Goal: Transaction & Acquisition: Purchase product/service

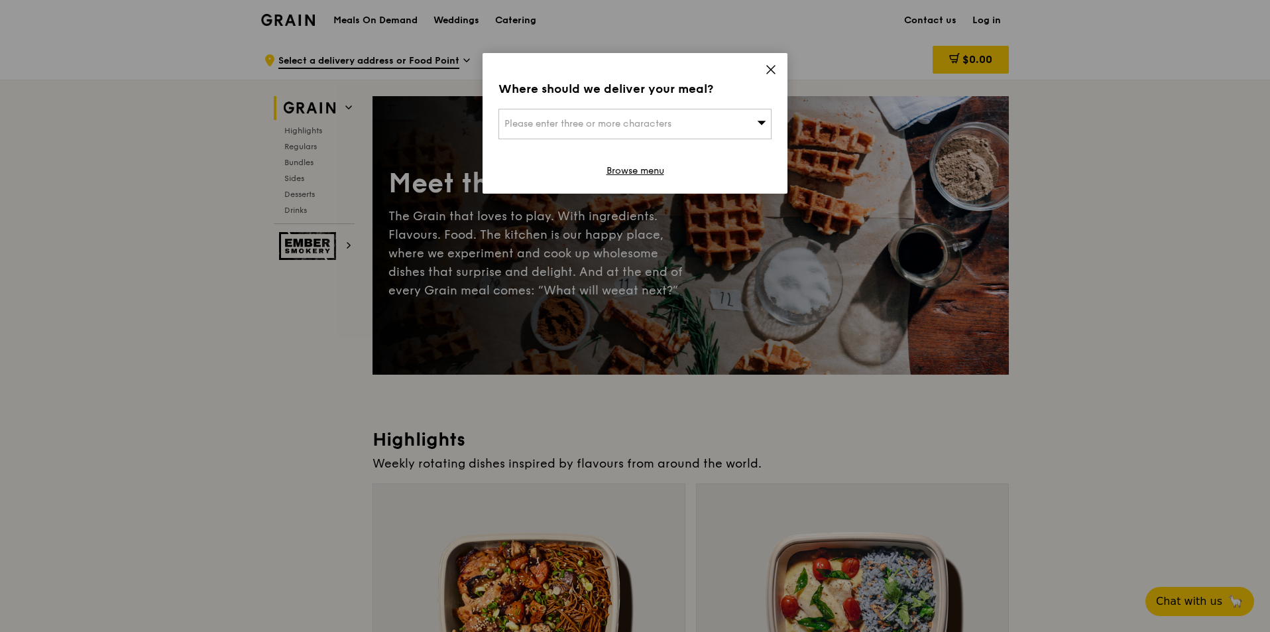
click at [994, 19] on div "Where should we deliver your meal? Please enter three or more characters Browse…" at bounding box center [635, 316] width 1270 height 632
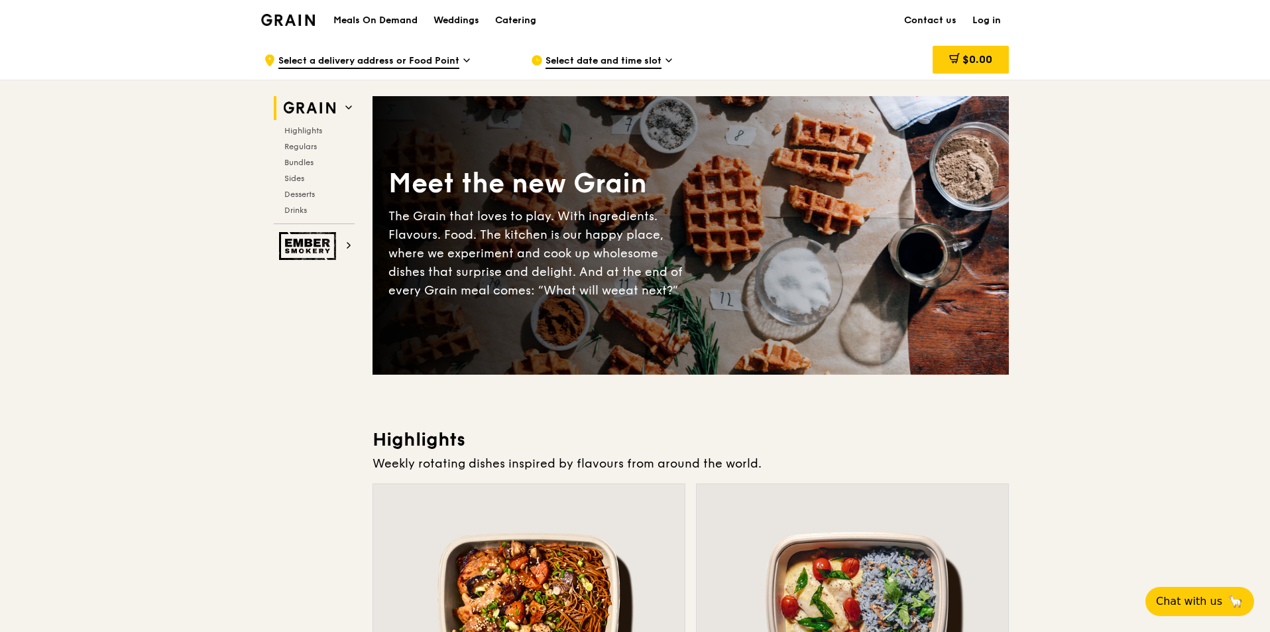
click at [996, 20] on link "Log in" at bounding box center [986, 21] width 44 height 40
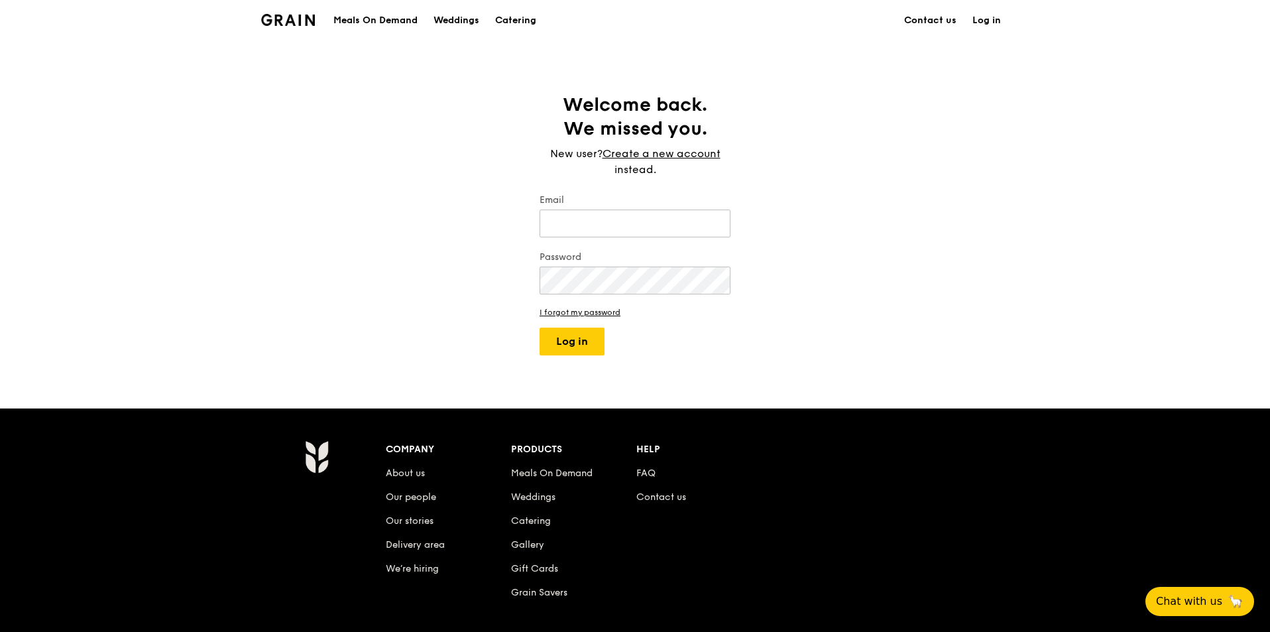
type input "shuting@tak.com.sg"
click at [573, 344] on button "Log in" at bounding box center [572, 341] width 65 height 28
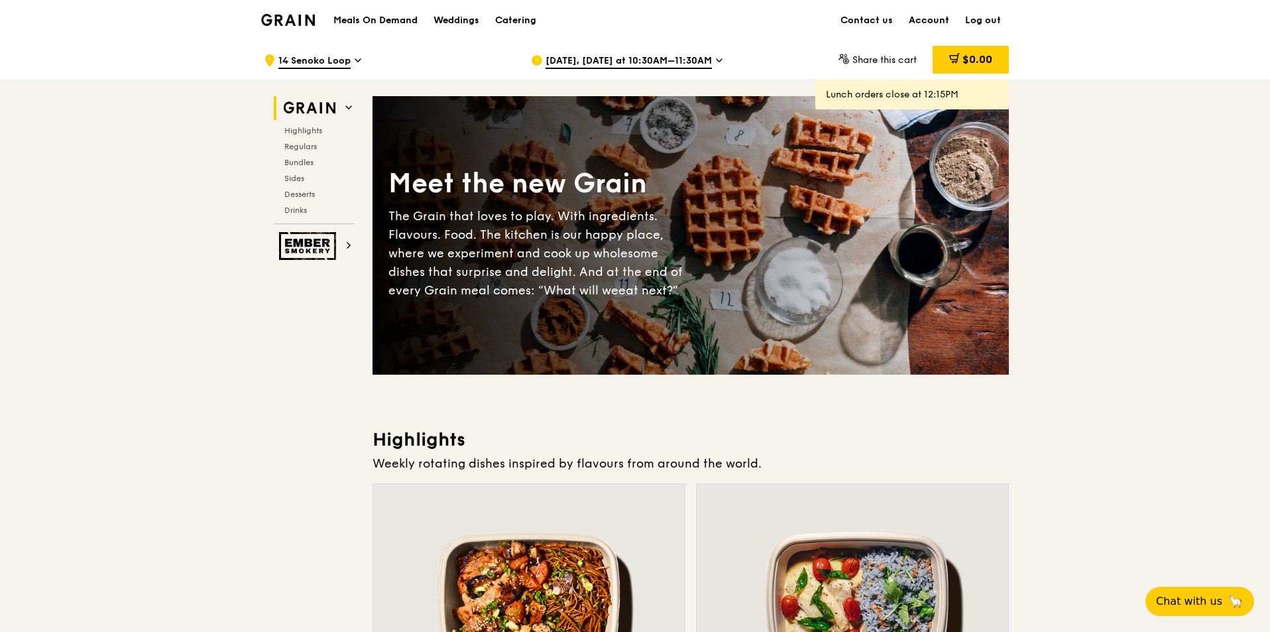
click at [942, 11] on link "Account" at bounding box center [929, 21] width 56 height 40
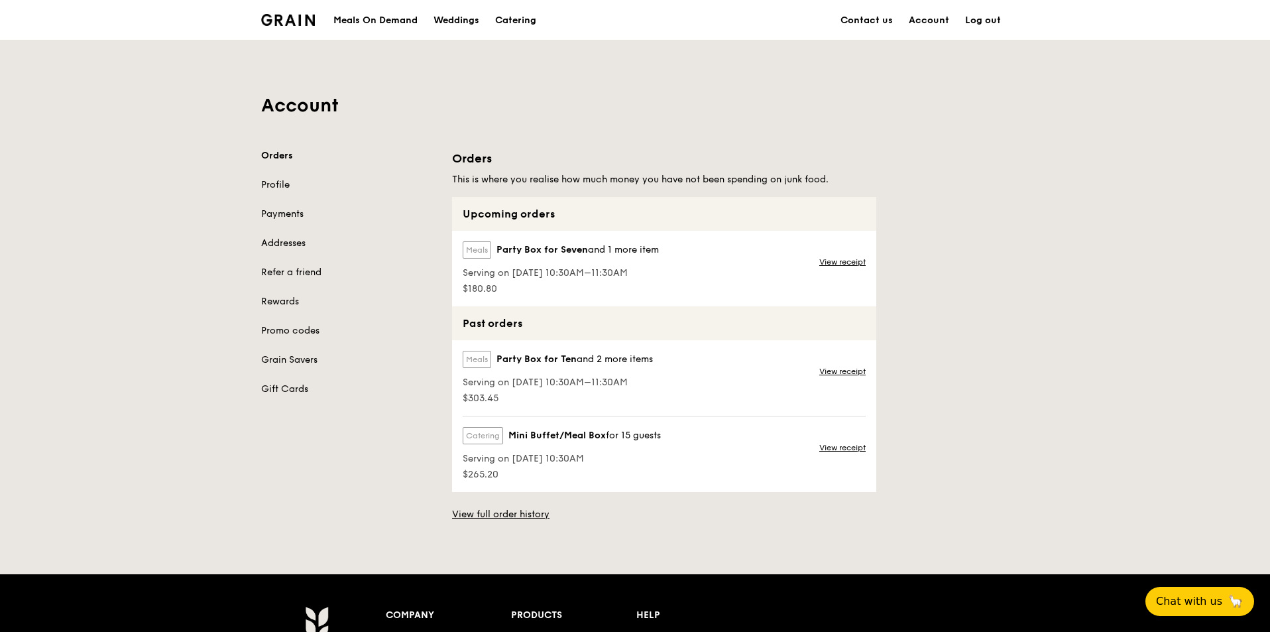
click at [616, 263] on div "Meals Party Box for Seven and 1 more item" at bounding box center [561, 252] width 196 height 23
click at [847, 259] on link "View receipt" at bounding box center [842, 262] width 46 height 11
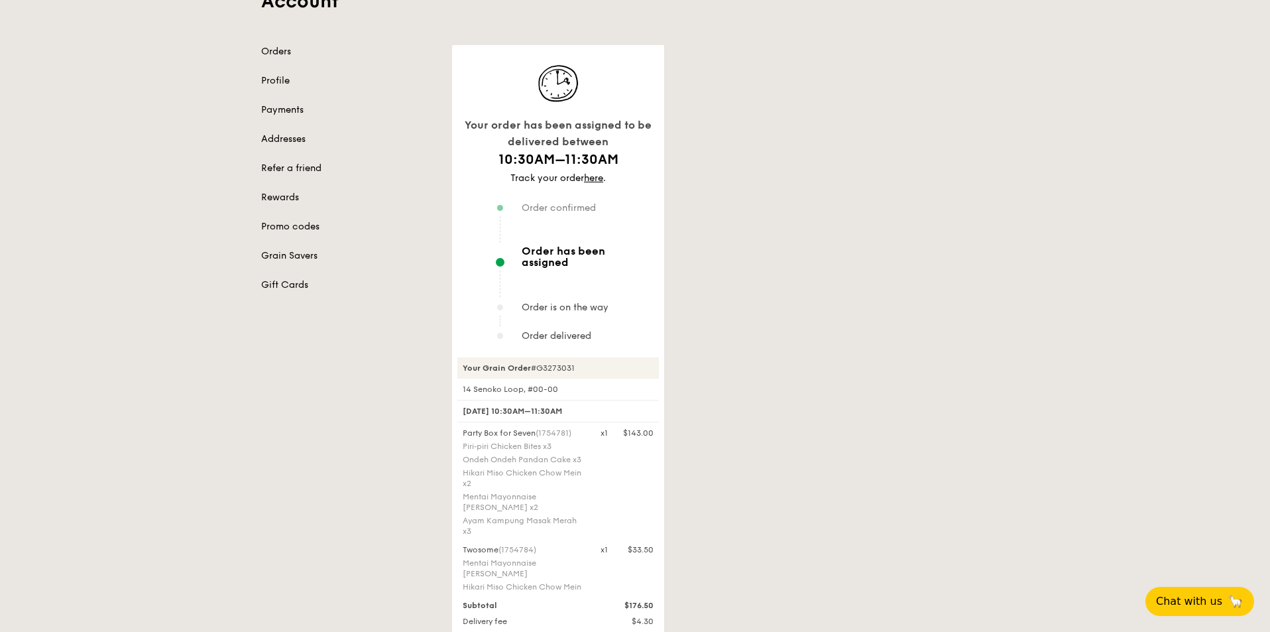
scroll to position [66, 0]
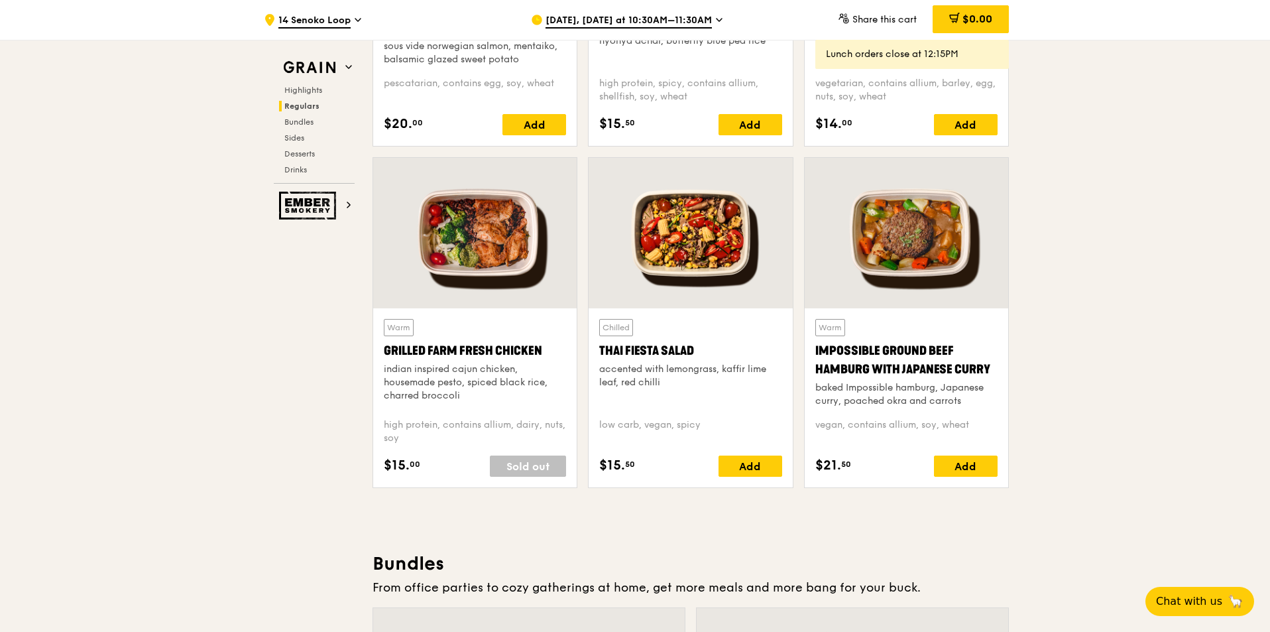
scroll to position [1458, 0]
